Goal: Transaction & Acquisition: Purchase product/service

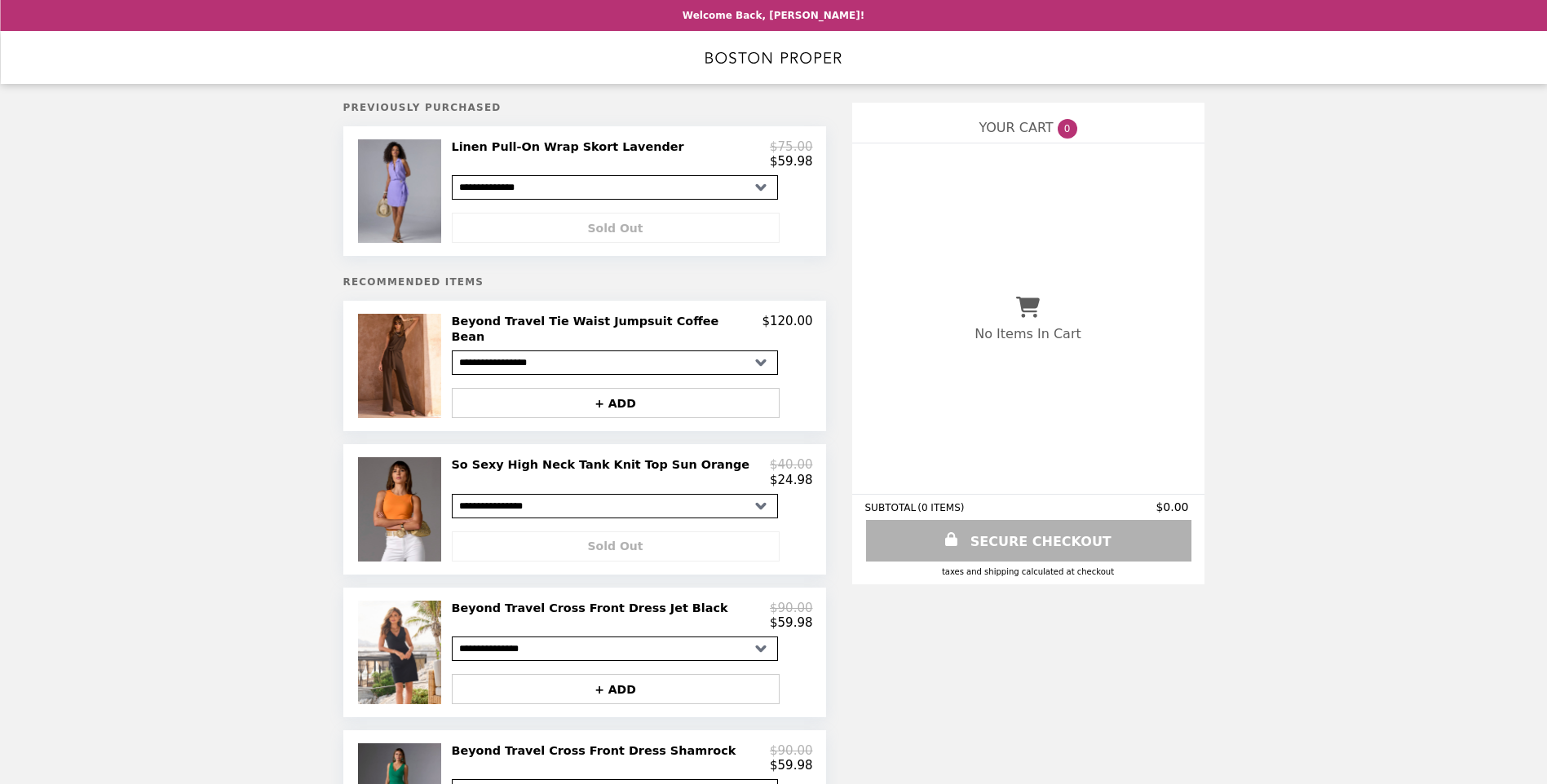
select select "*********"
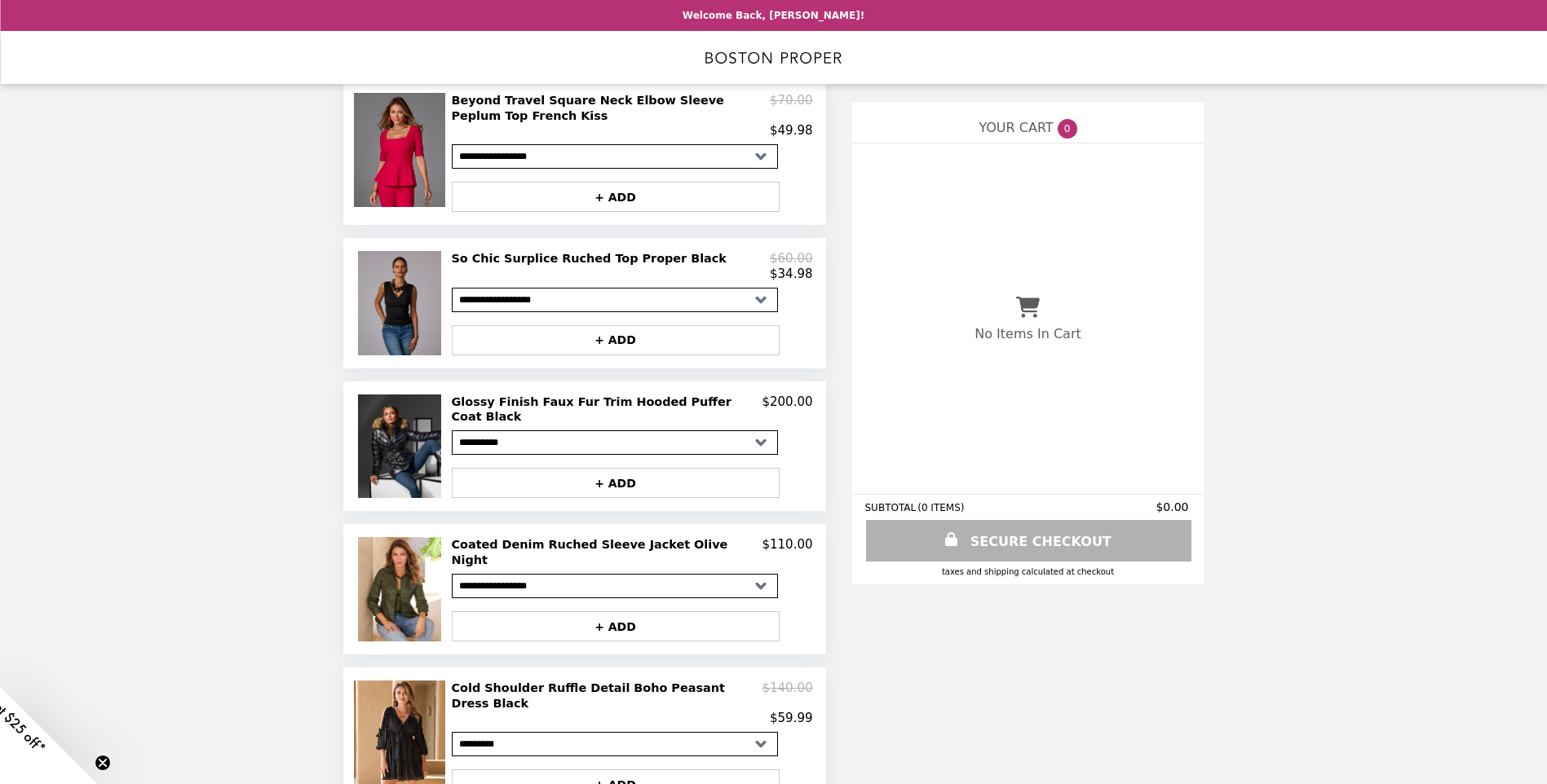
scroll to position [789, 0]
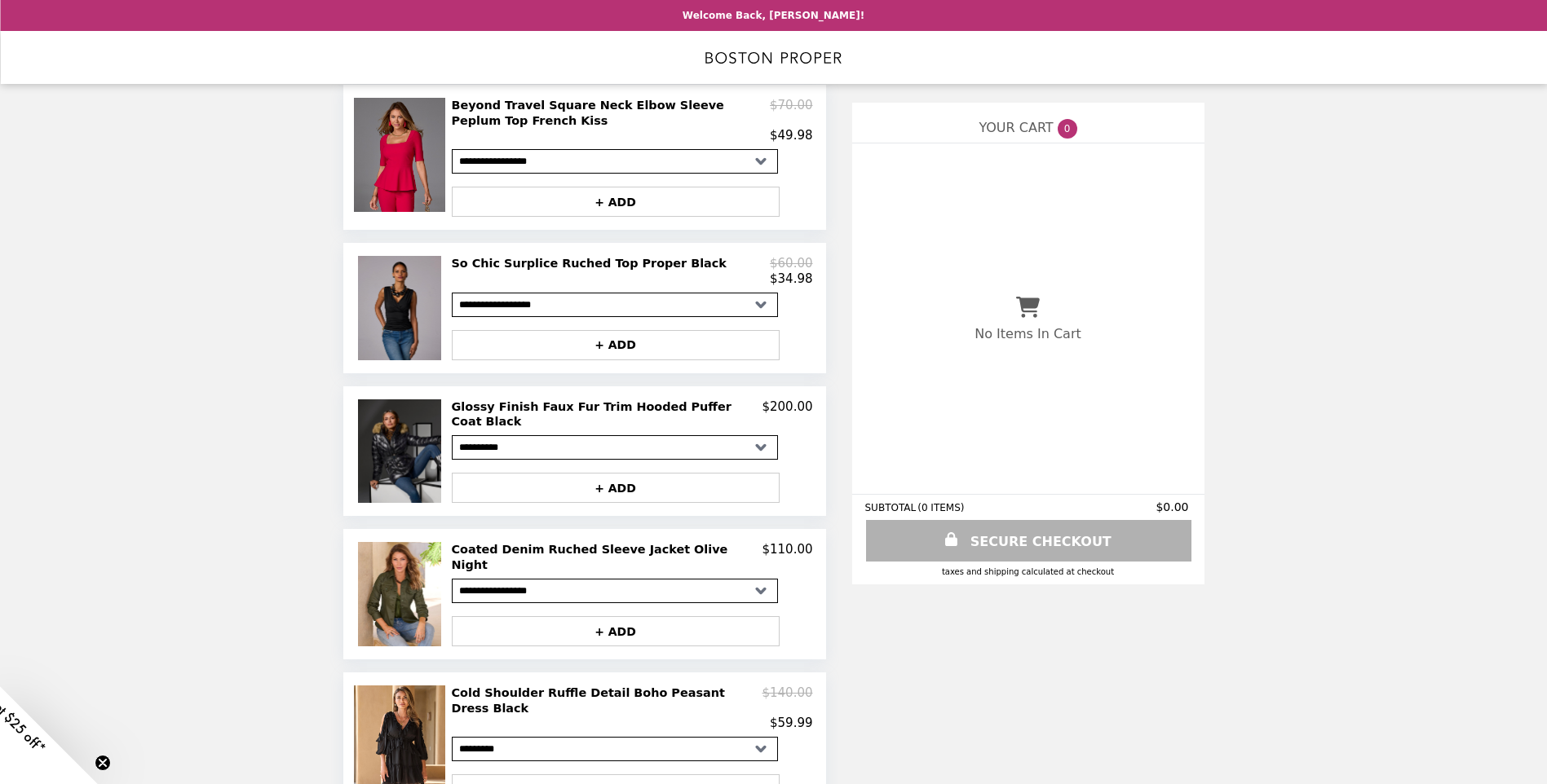
click at [400, 465] on img at bounding box center [402, 451] width 88 height 104
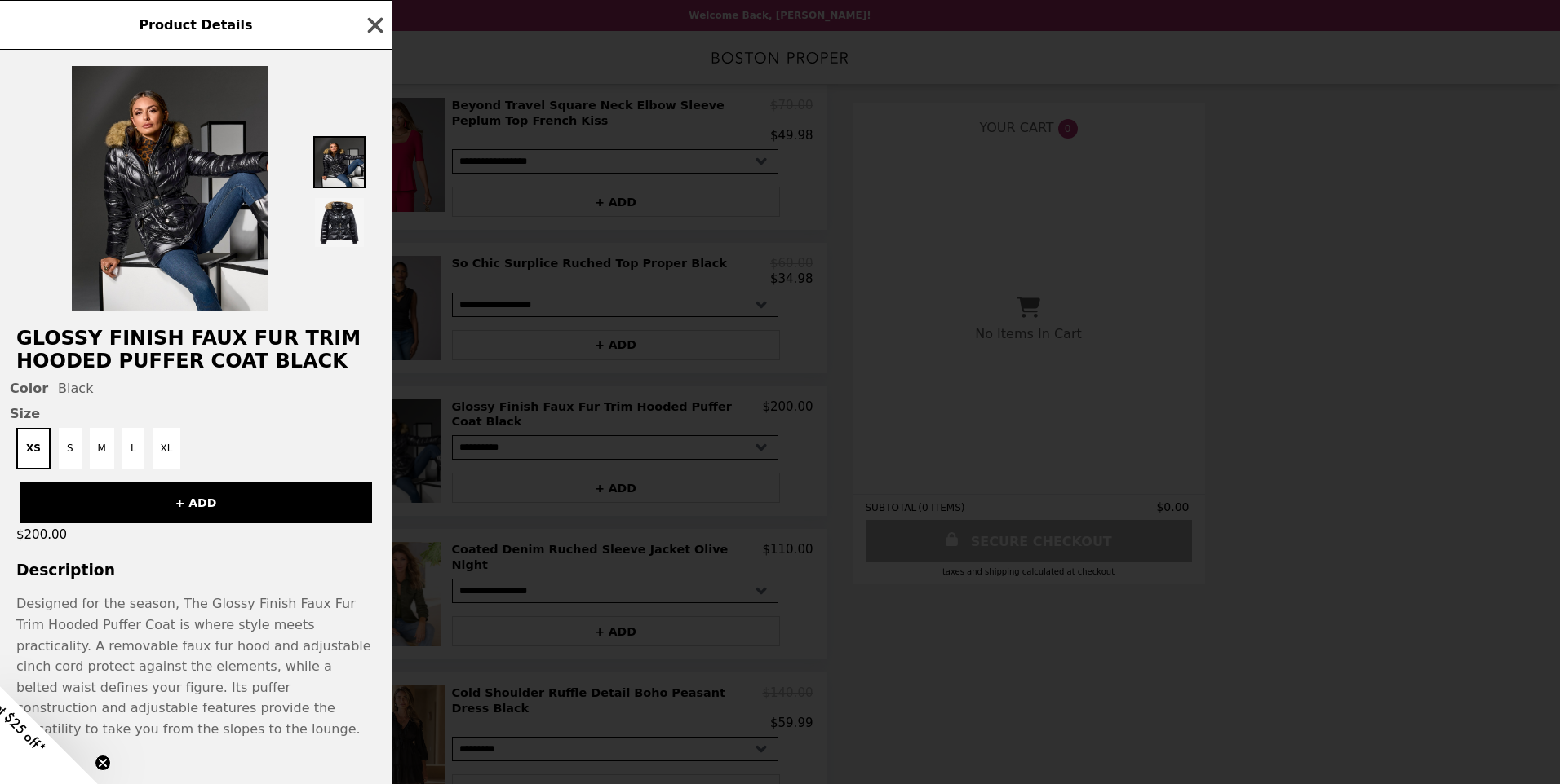
click at [375, 25] on icon "button" at bounding box center [376, 25] width 16 height 16
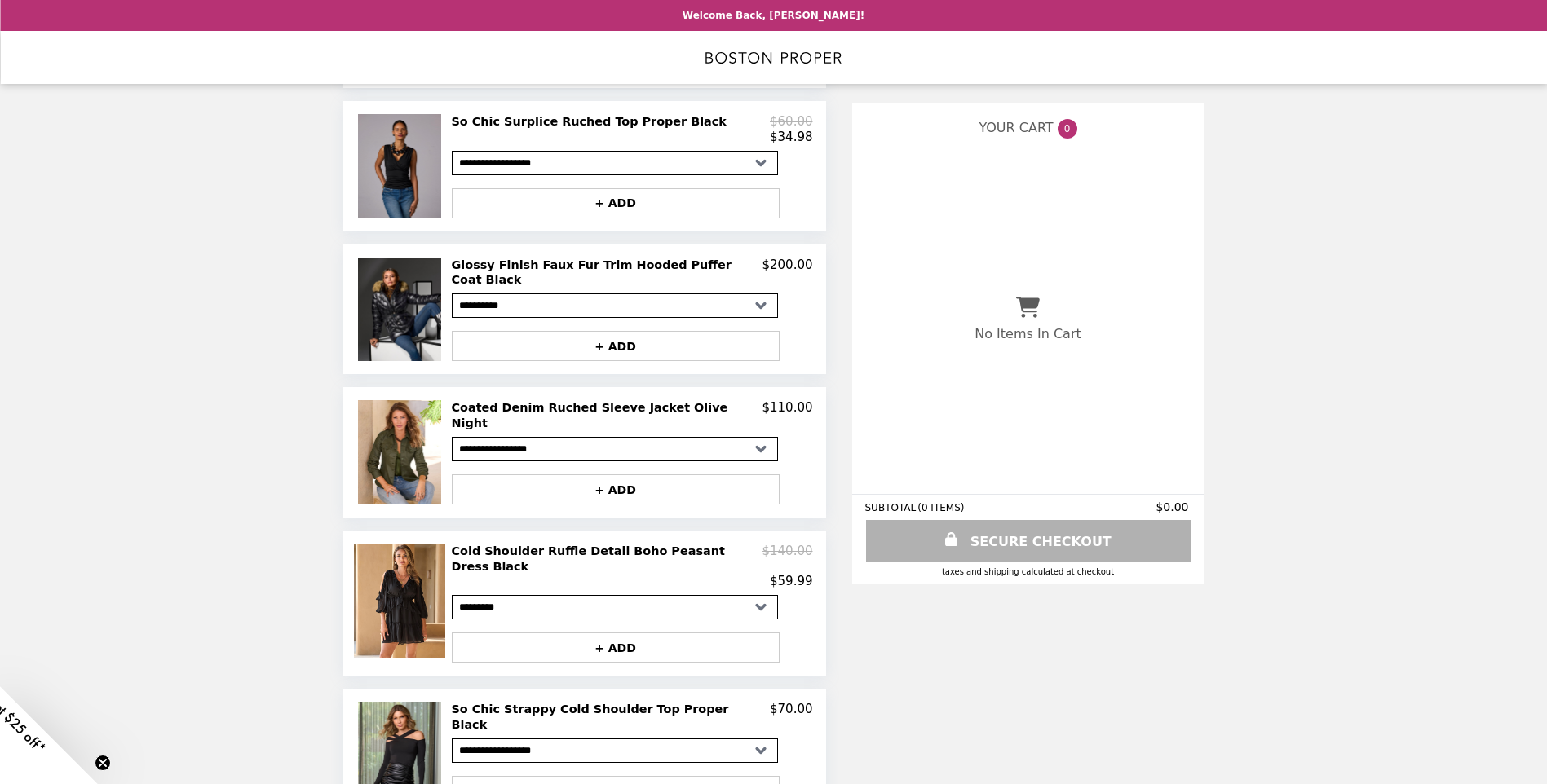
scroll to position [931, 0]
click at [400, 445] on img at bounding box center [402, 451] width 88 height 104
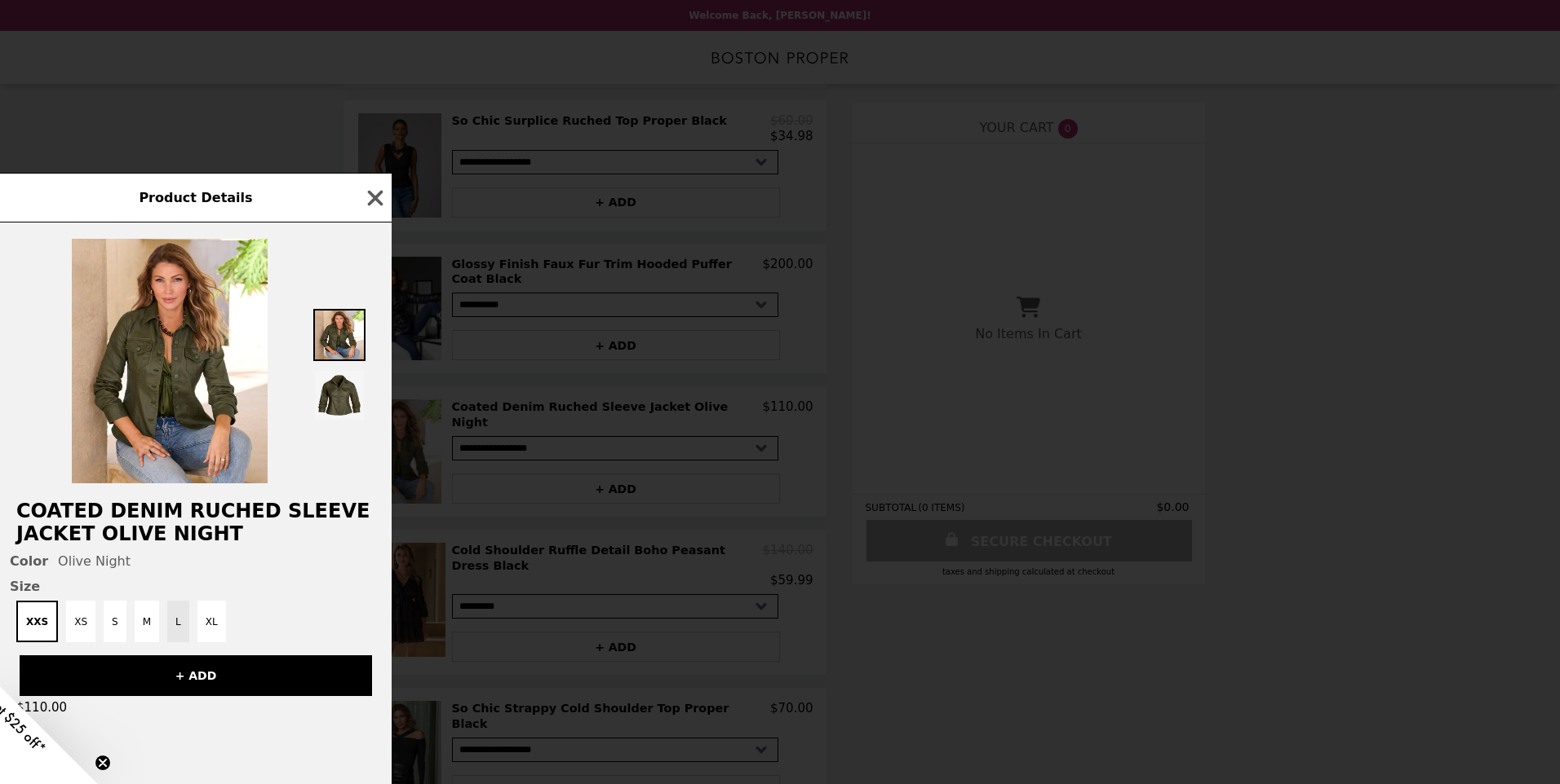
click at [170, 624] on button "L" at bounding box center [178, 622] width 22 height 42
click at [299, 593] on div "Size XXS XS S M L XL" at bounding box center [196, 610] width 372 height 63
click at [200, 624] on button "XL" at bounding box center [209, 622] width 28 height 42
click at [373, 190] on icon "button" at bounding box center [376, 197] width 16 height 16
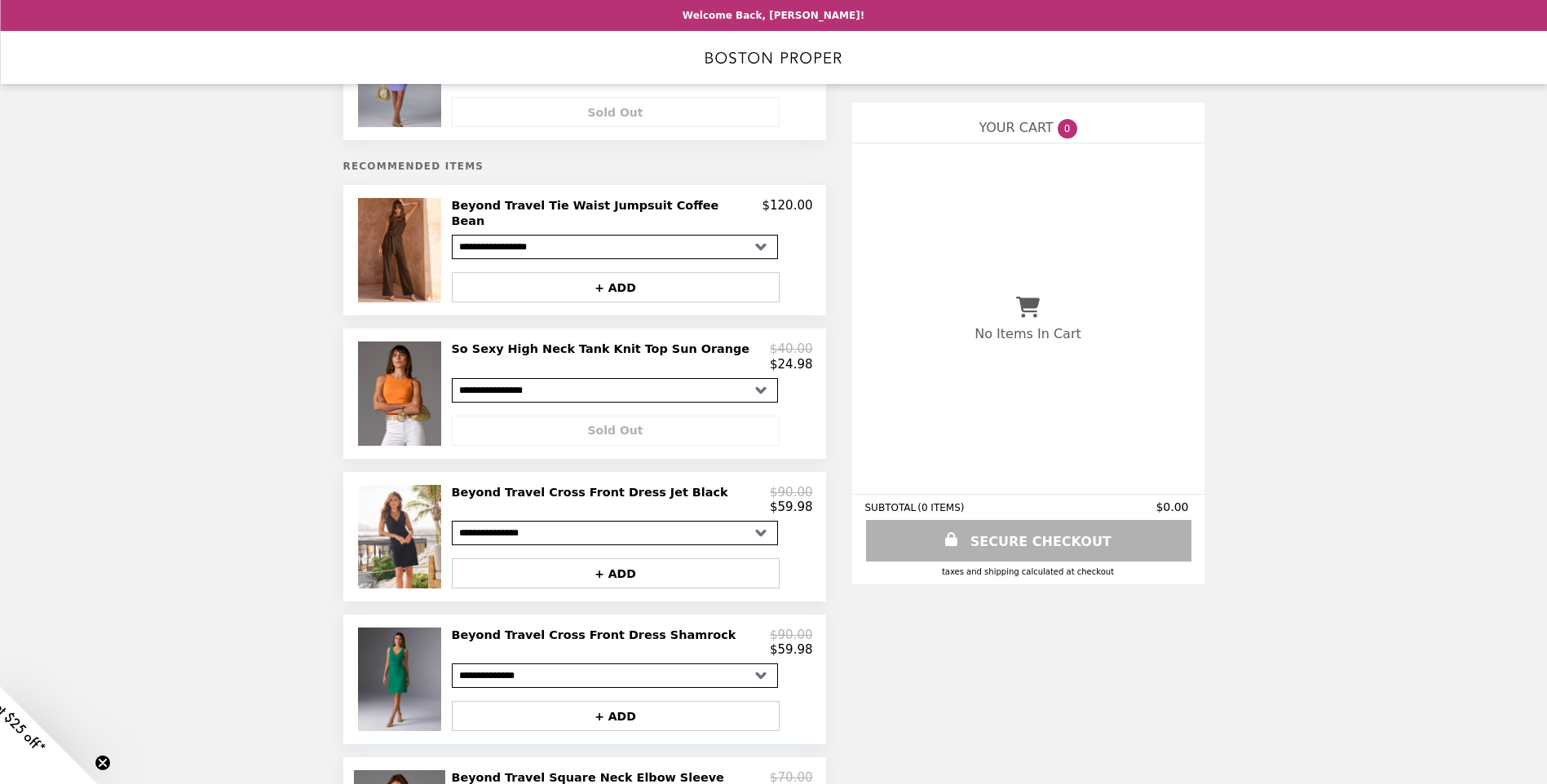
scroll to position [0, 0]
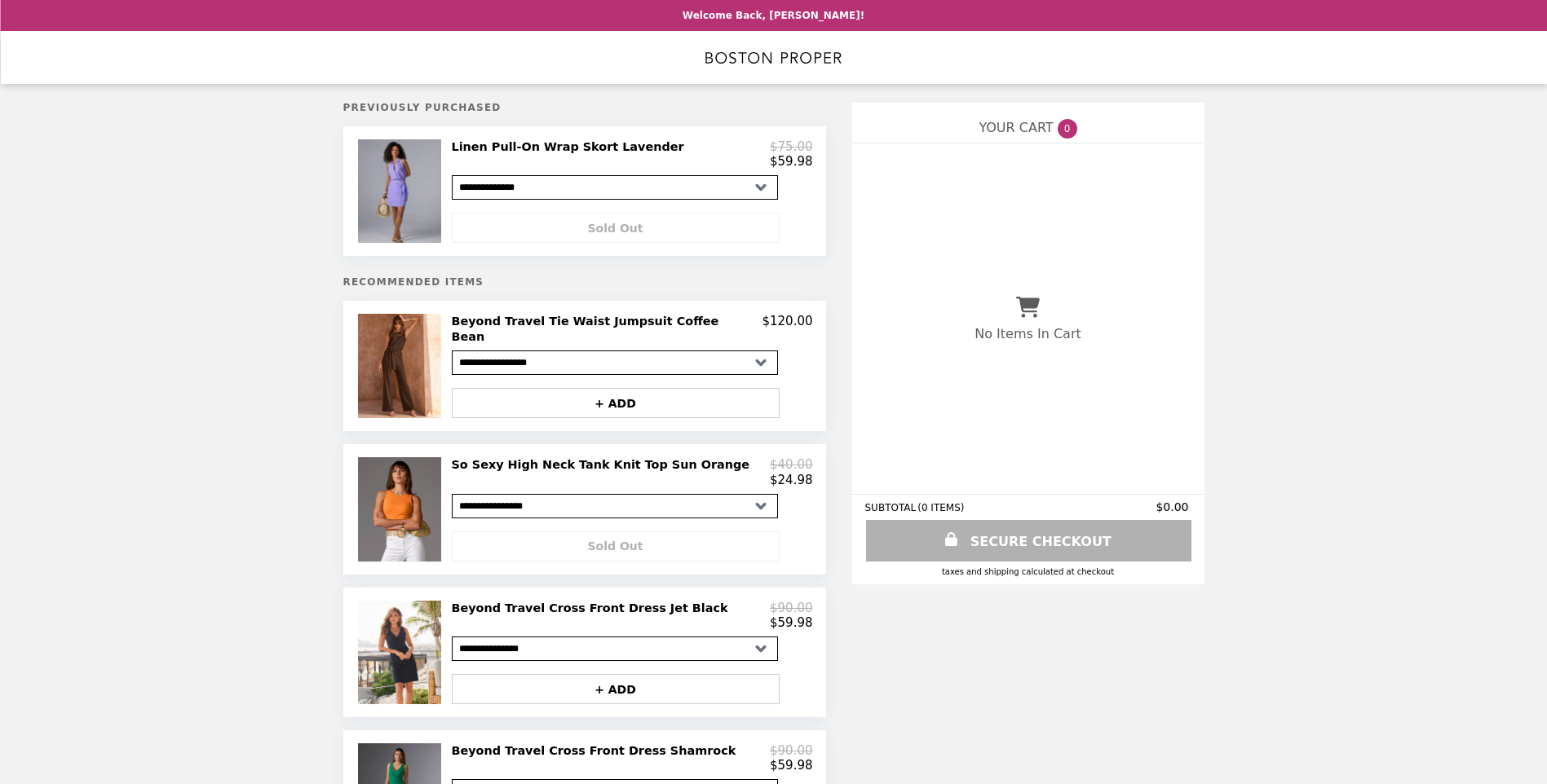
select select "*********"
